Goal: Information Seeking & Learning: Learn about a topic

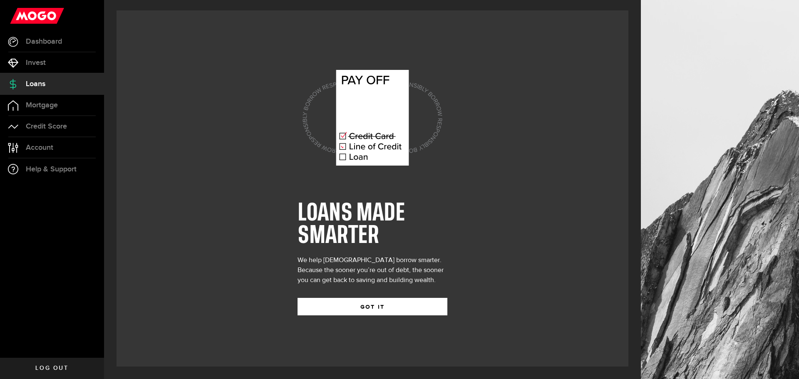
click at [337, 318] on div "LOANS MADE SMARTER We help [DEMOGRAPHIC_DATA] borrow smarter. Because the soone…" at bounding box center [372, 188] width 150 height 279
click at [350, 311] on button "GOT IT" at bounding box center [372, 306] width 150 height 17
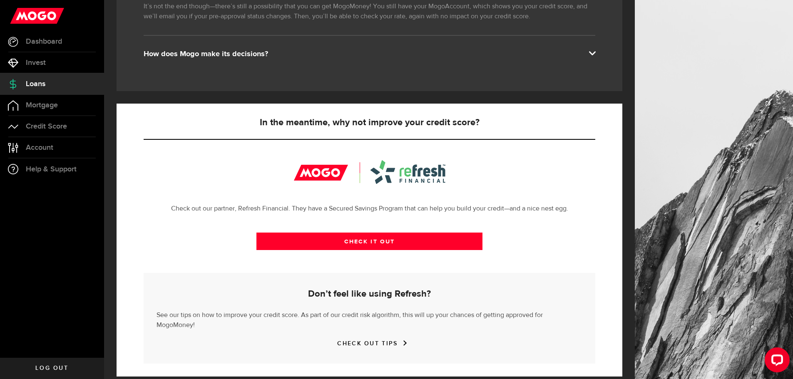
scroll to position [182, 0]
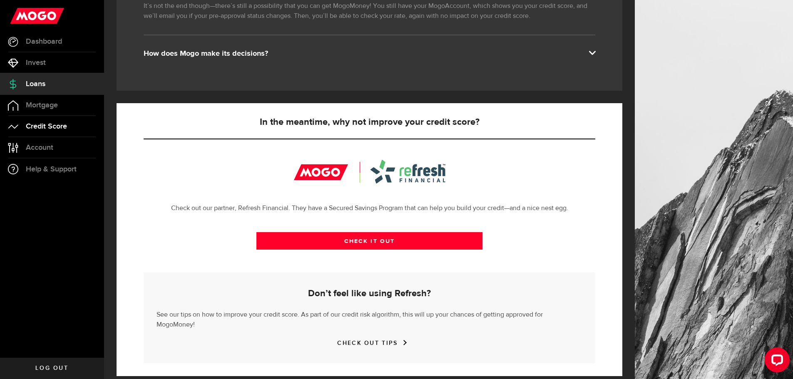
click at [64, 133] on link "Credit Score" at bounding box center [52, 126] width 104 height 21
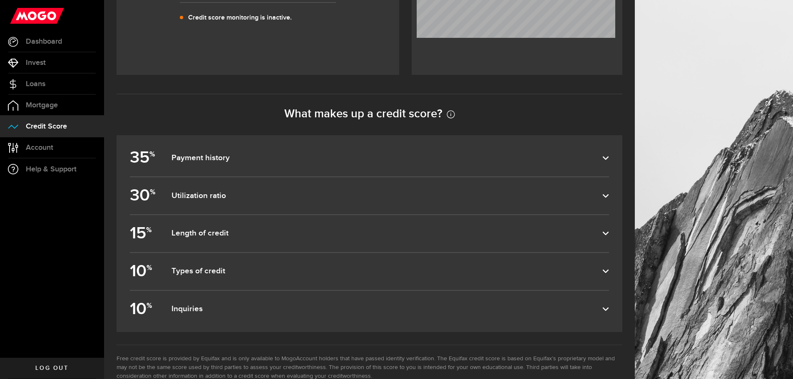
scroll to position [338, 0]
click at [334, 194] on dfn "Utilization ratio" at bounding box center [386, 196] width 431 height 10
click at [0, 0] on input "30 % Utilization ratio" at bounding box center [0, 0] width 0 height 0
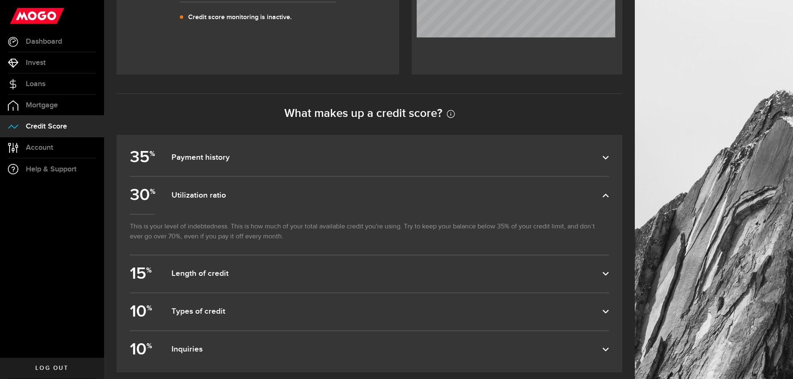
click at [329, 171] on label "35 % Payment history" at bounding box center [369, 157] width 479 height 37
click at [0, 0] on input "35 % Payment history" at bounding box center [0, 0] width 0 height 0
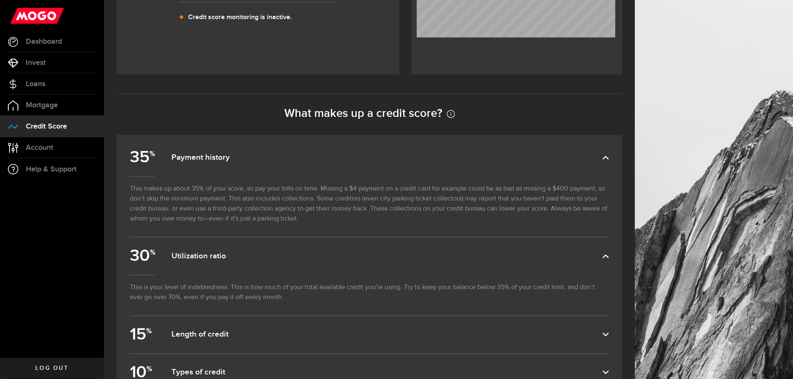
click at [328, 165] on label "35 % Payment history" at bounding box center [369, 157] width 479 height 37
click at [0, 0] on input "35 % Payment history" at bounding box center [0, 0] width 0 height 0
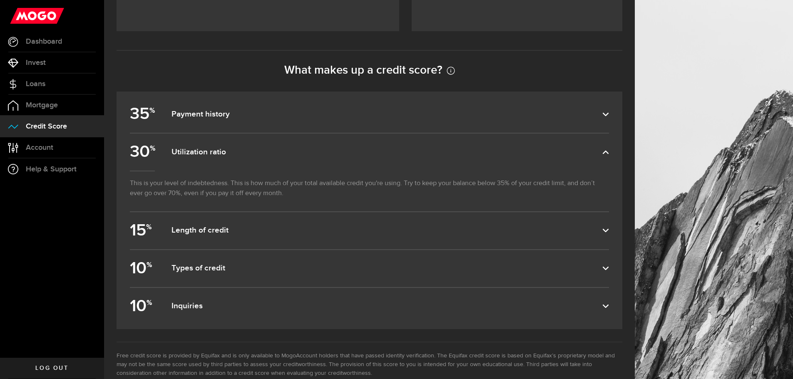
scroll to position [382, 0]
click at [319, 272] on dfn "Types of credit" at bounding box center [386, 268] width 431 height 10
click at [0, 0] on input "10 % Types of credit" at bounding box center [0, 0] width 0 height 0
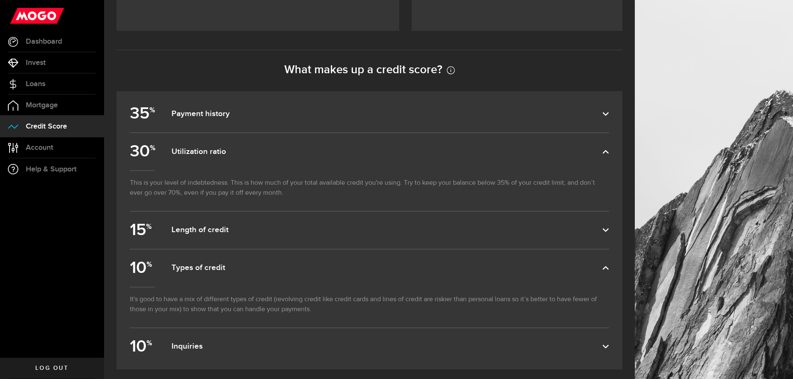
click at [302, 239] on label "15 % Length of credit" at bounding box center [369, 230] width 479 height 37
click at [0, 0] on input "15 % Length of credit" at bounding box center [0, 0] width 0 height 0
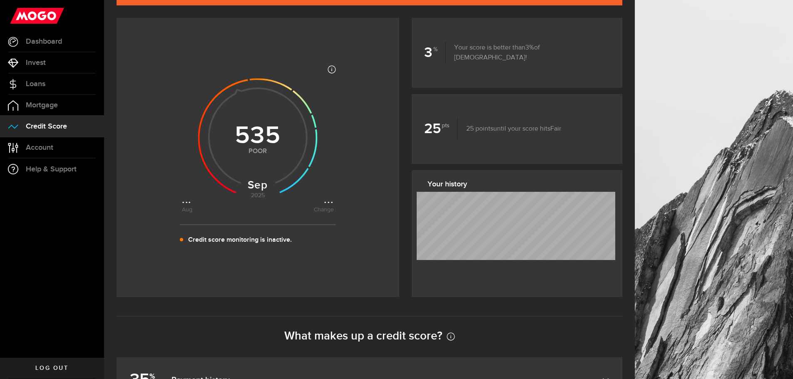
scroll to position [0, 0]
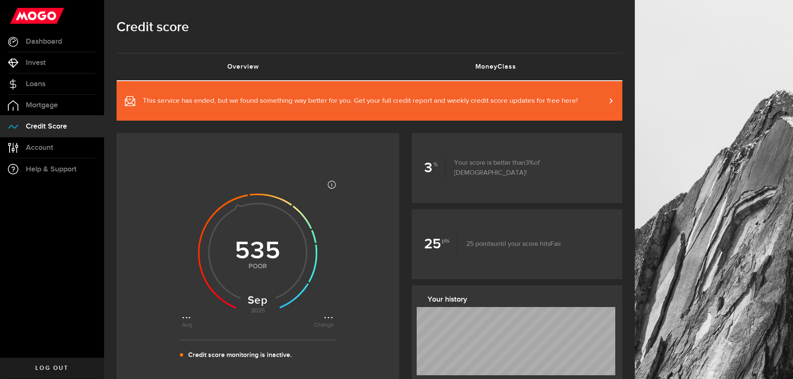
click at [506, 64] on link "MoneyClass (requires attention)" at bounding box center [495, 67] width 253 height 27
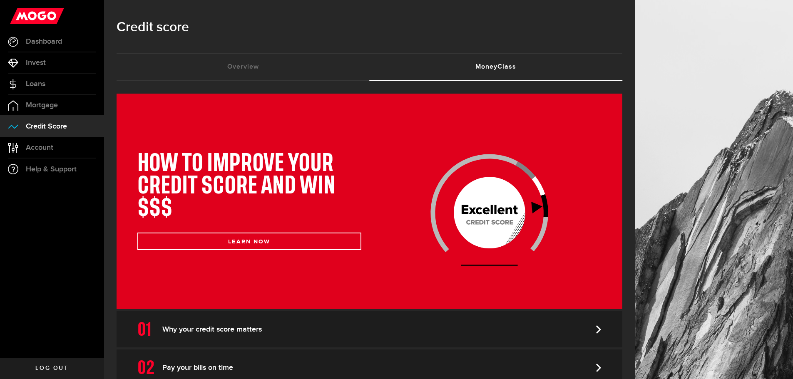
click at [506, 64] on link "MoneyClass (requires attention)" at bounding box center [495, 67] width 253 height 27
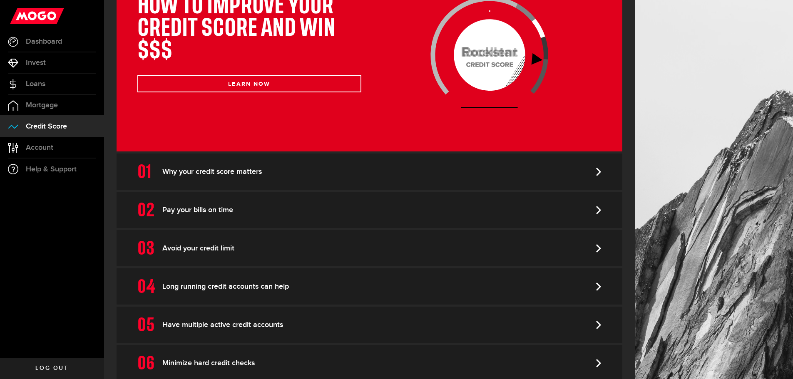
scroll to position [159, 0]
